Goal: Information Seeking & Learning: Learn about a topic

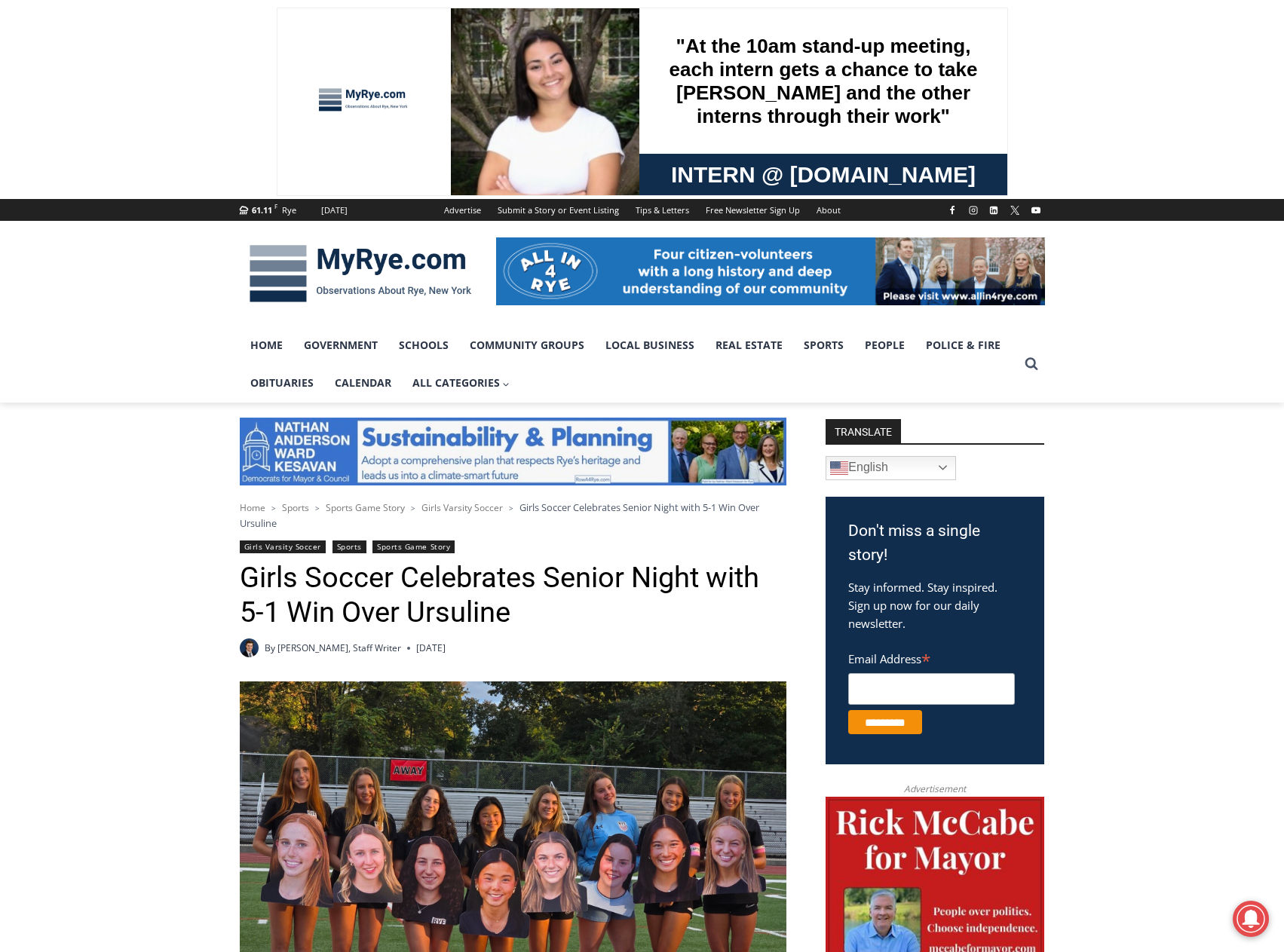
click at [334, 270] on img at bounding box center [360, 274] width 242 height 78
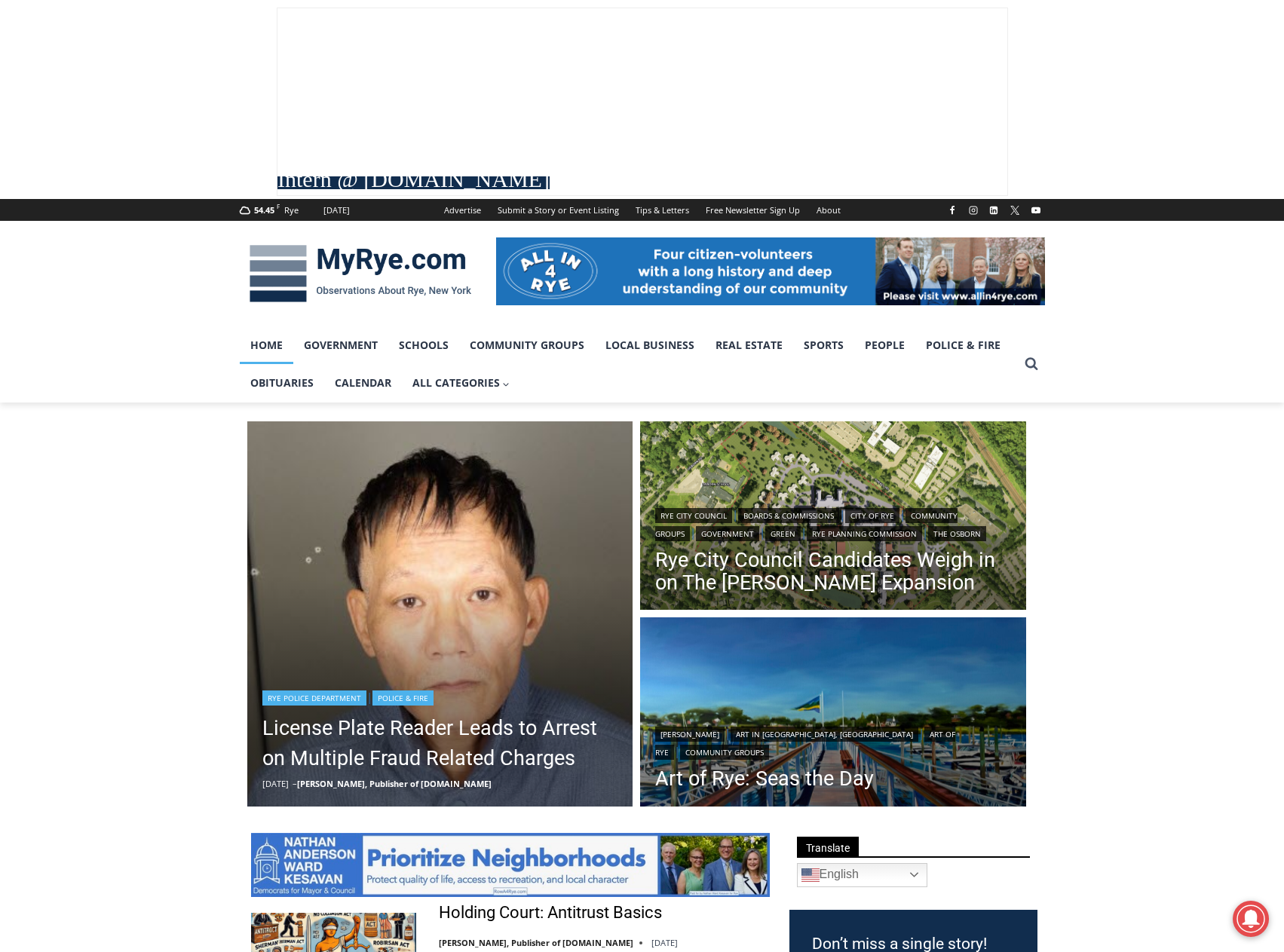
click at [429, 553] on img "Read More License Plate Reader Leads to Arrest on Multiple Fraud Related Charges" at bounding box center [440, 614] width 386 height 386
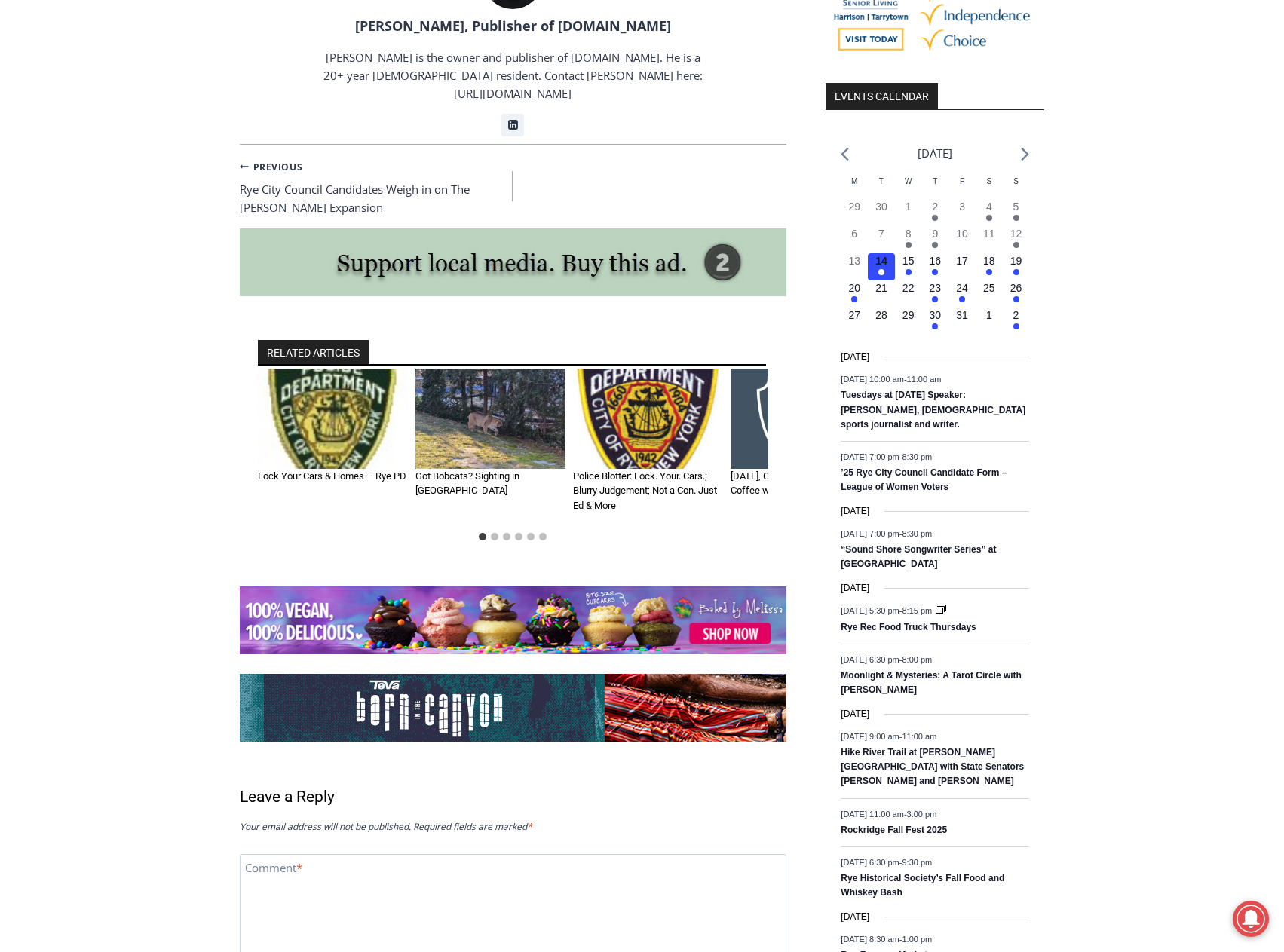
scroll to position [1584, 0]
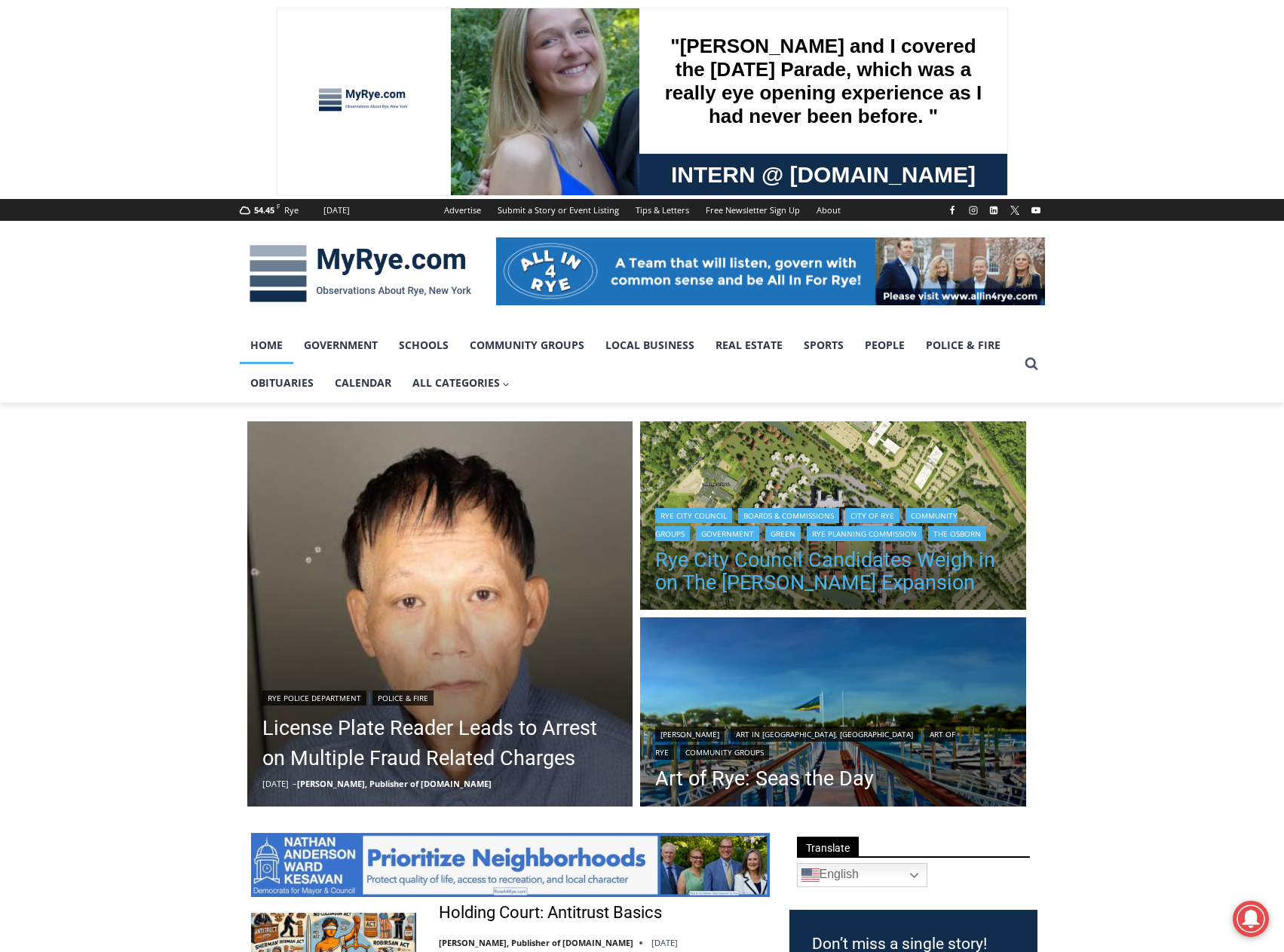
click at [741, 563] on link "Rye City Council Candidates Weigh in on The [PERSON_NAME] Expansion" at bounding box center [832, 571] width 356 height 46
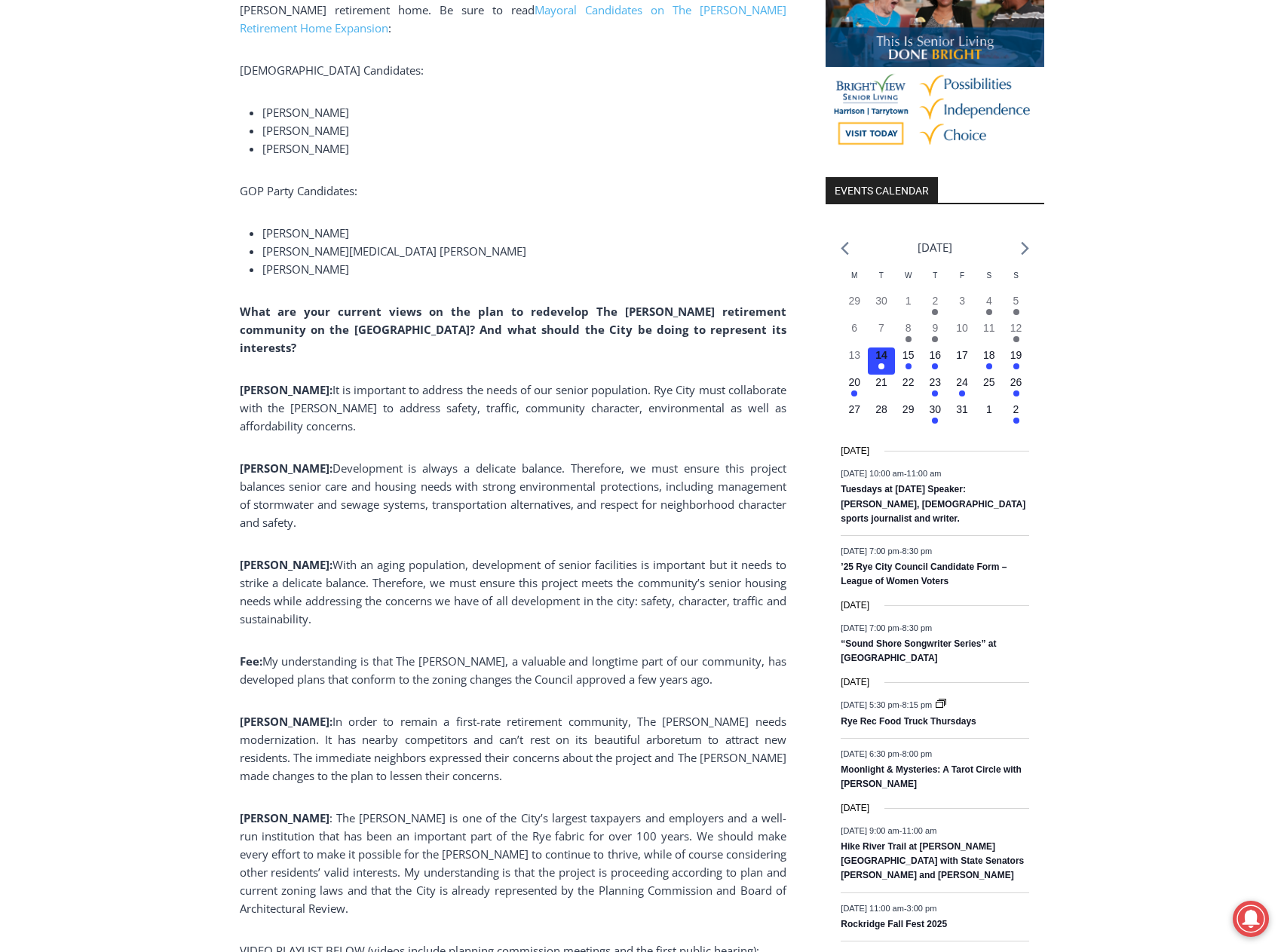
scroll to position [1508, 0]
